Goal: Book appointment/travel/reservation

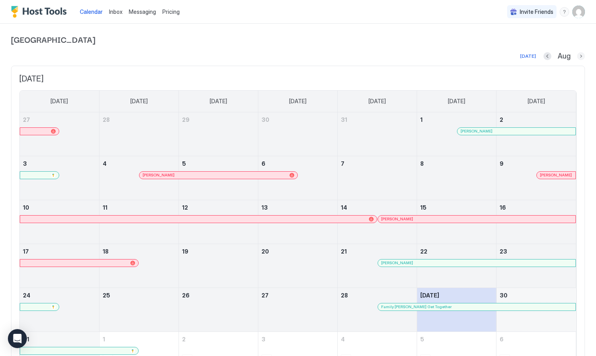
click at [580, 57] on button "Next month" at bounding box center [581, 56] width 8 height 8
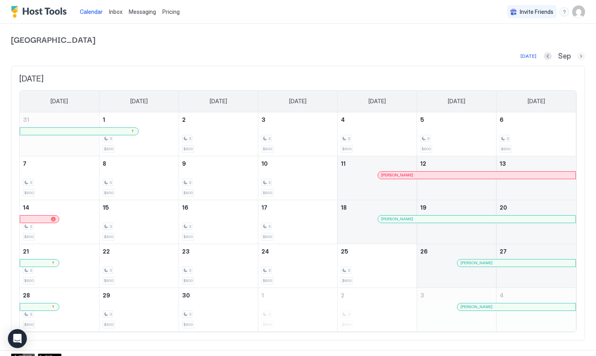
click at [584, 55] on button "Next month" at bounding box center [581, 56] width 8 height 8
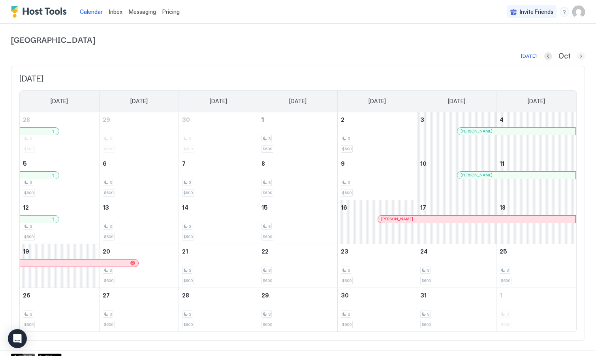
click at [582, 57] on button "Next month" at bounding box center [581, 56] width 8 height 8
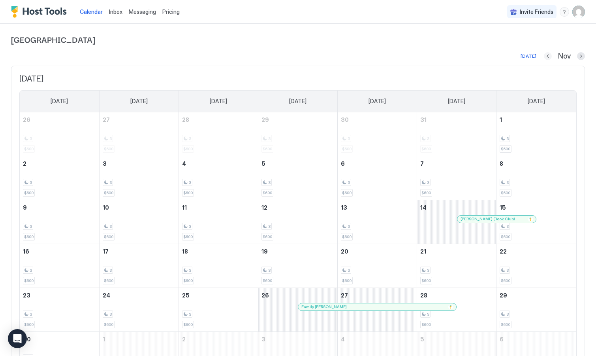
click at [547, 57] on button "Previous month" at bounding box center [548, 56] width 8 height 8
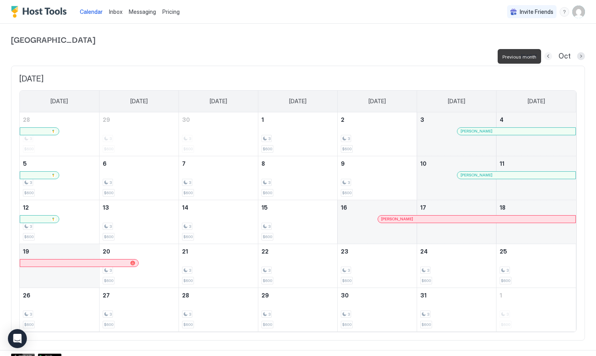
click at [548, 57] on button "Previous month" at bounding box center [549, 56] width 8 height 8
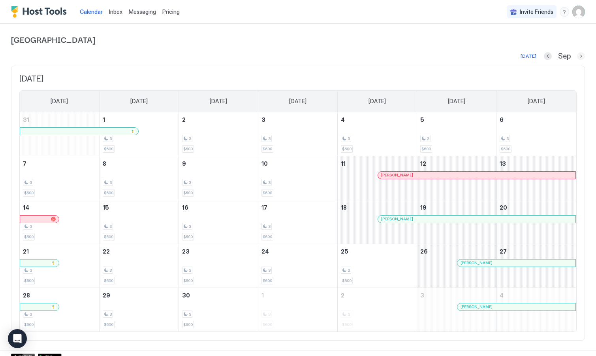
click at [579, 58] on button "Next month" at bounding box center [581, 56] width 8 height 8
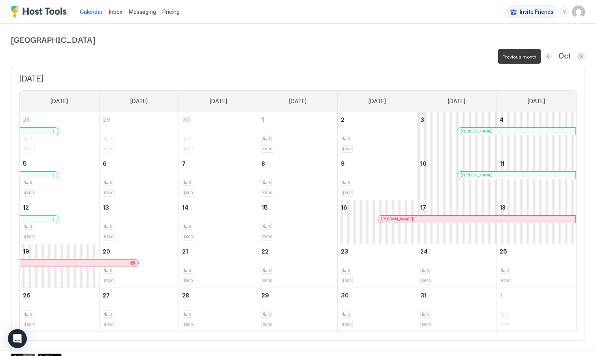
click at [549, 57] on button "Previous month" at bounding box center [549, 56] width 8 height 8
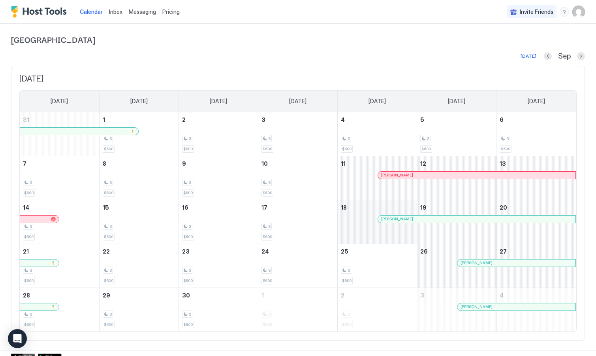
scroll to position [8, 0]
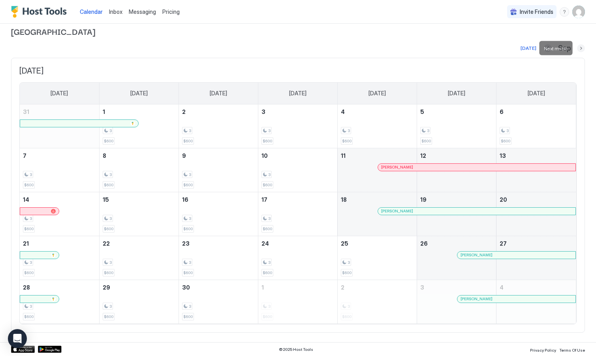
click at [581, 48] on button "Next month" at bounding box center [581, 48] width 8 height 8
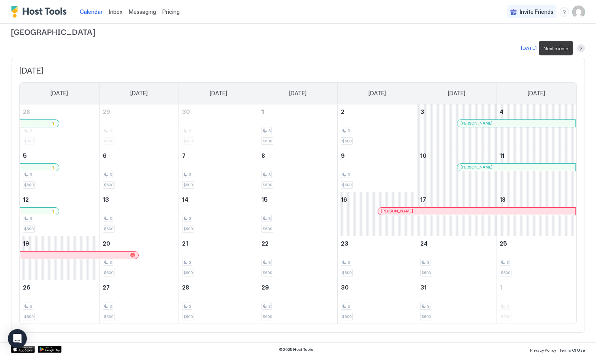
scroll to position [0, 0]
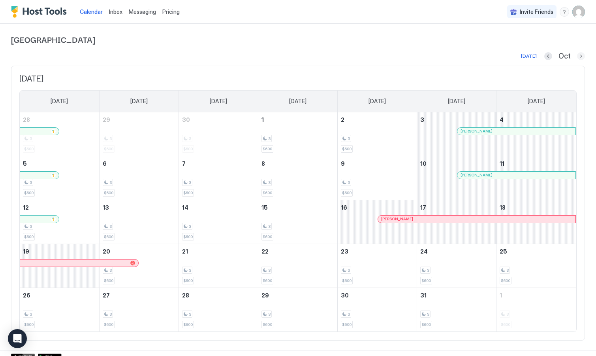
click at [581, 55] on button "Next month" at bounding box center [581, 56] width 8 height 8
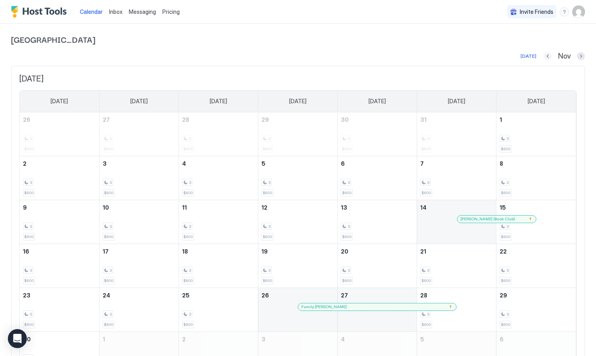
click at [546, 57] on button "Previous month" at bounding box center [548, 56] width 8 height 8
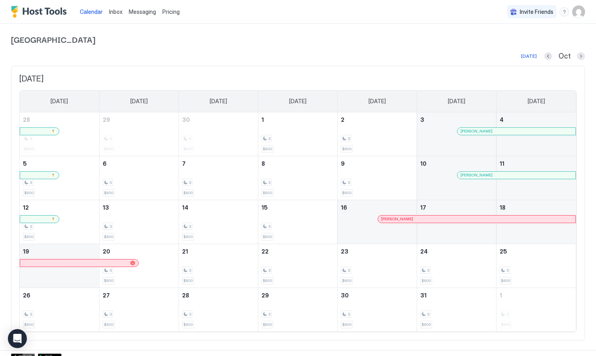
drag, startPoint x: 486, startPoint y: 79, endPoint x: 249, endPoint y: 30, distance: 242.4
click at [249, 30] on div "[GEOGRAPHIC_DATA] [DATE] Oct [DATE] [DATE] [DATE] [DATE] [DATE] [DATE] [DATE] […" at bounding box center [298, 187] width 574 height 326
click at [549, 57] on button "Previous month" at bounding box center [549, 56] width 8 height 8
